Goal: Task Accomplishment & Management: Manage account settings

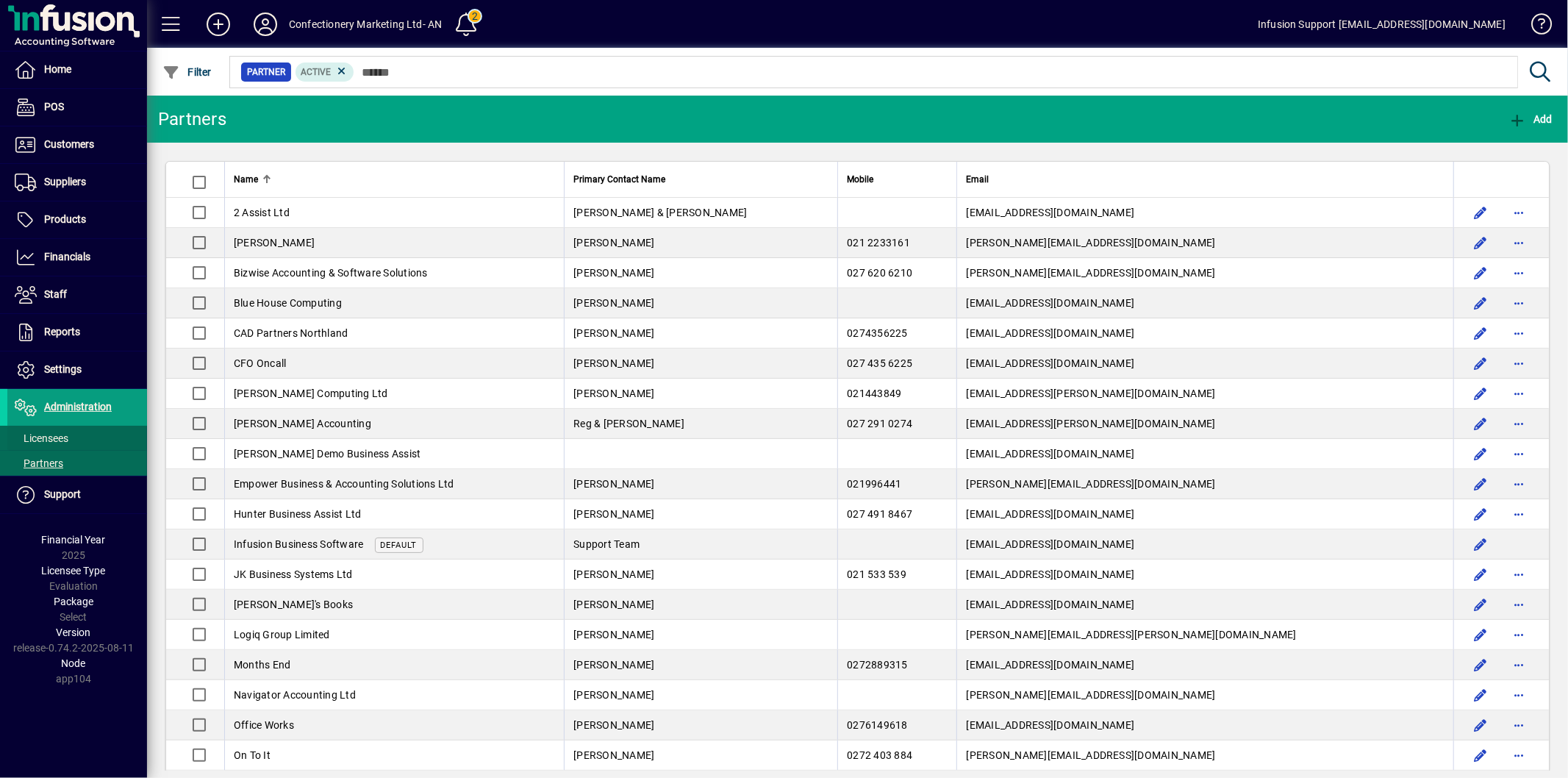
click at [54, 436] on span "Licensees" at bounding box center [41, 437] width 54 height 12
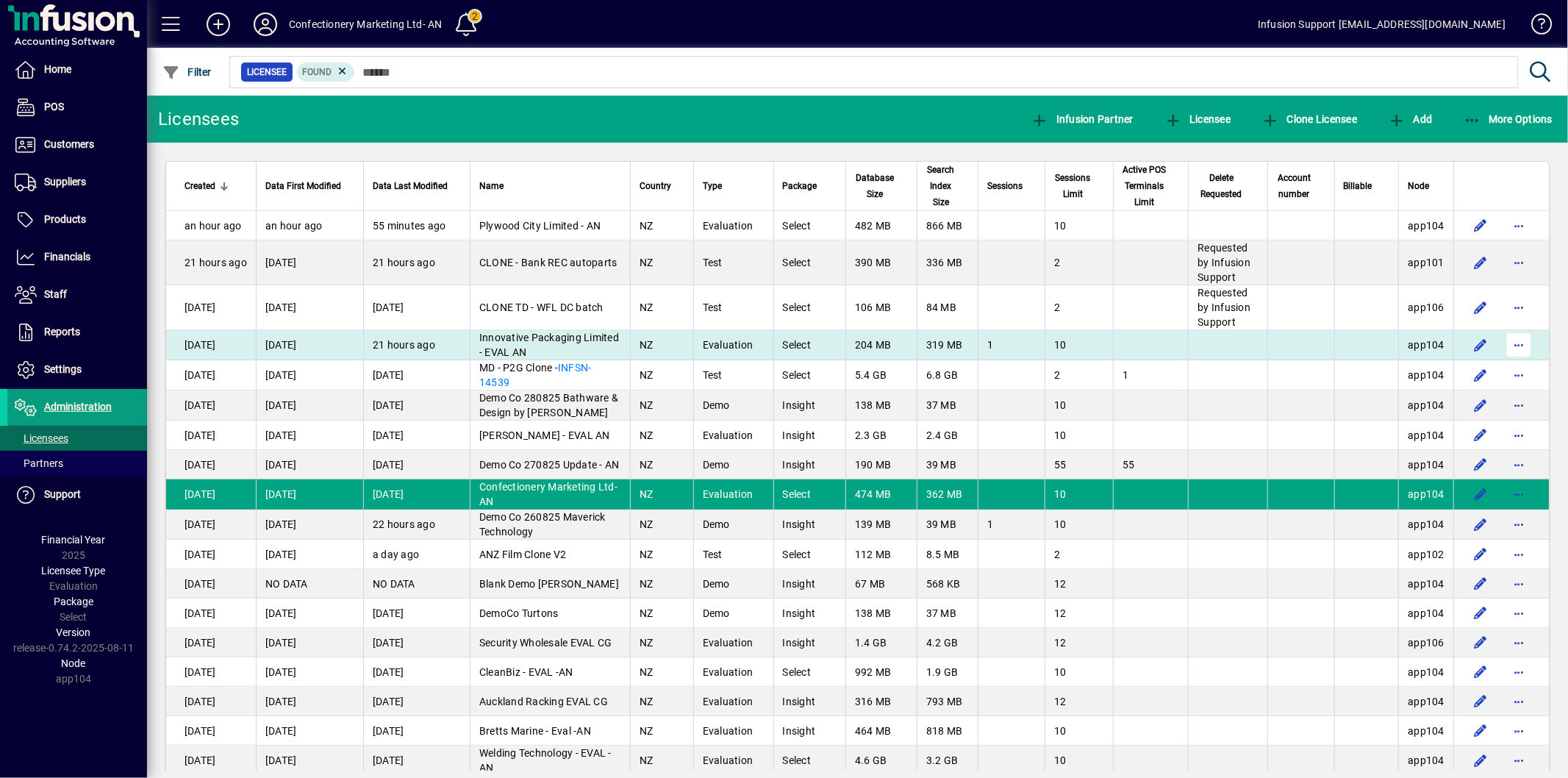
click at [1501, 357] on span "button" at bounding box center [1519, 344] width 36 height 36
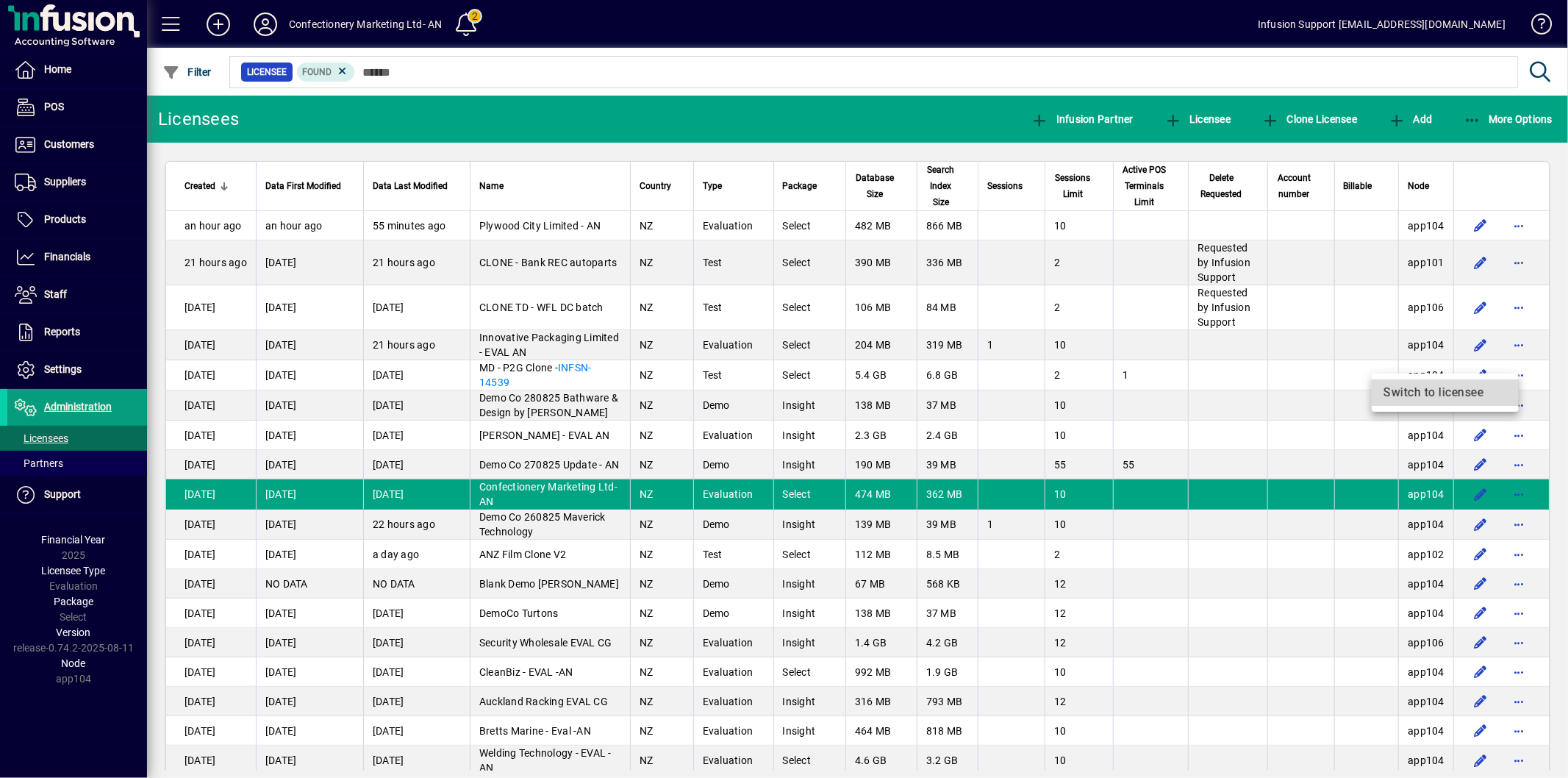
click at [1433, 387] on span "Switch to licensee" at bounding box center [1445, 392] width 123 height 17
